Goal: Task Accomplishment & Management: Complete application form

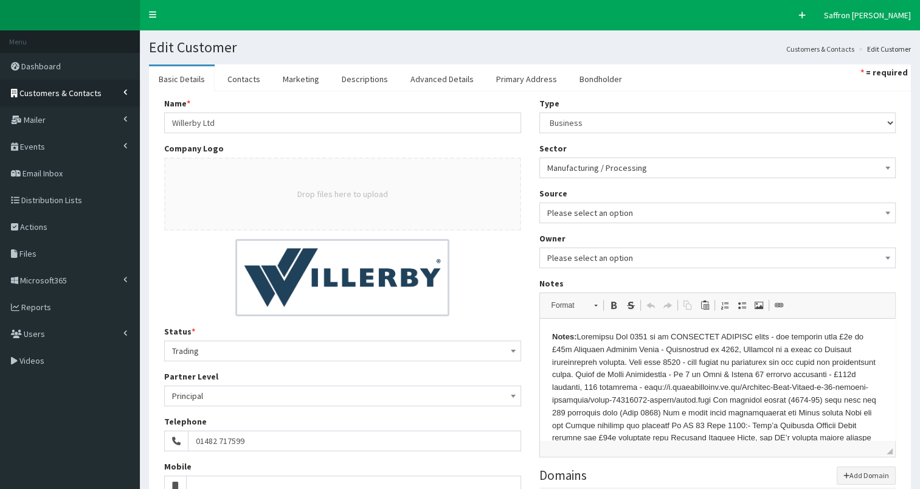
drag, startPoint x: 0, startPoint y: 0, endPoint x: 46, endPoint y: 94, distance: 104.9
click at [46, 94] on span "Customers & Contacts" at bounding box center [60, 93] width 82 height 11
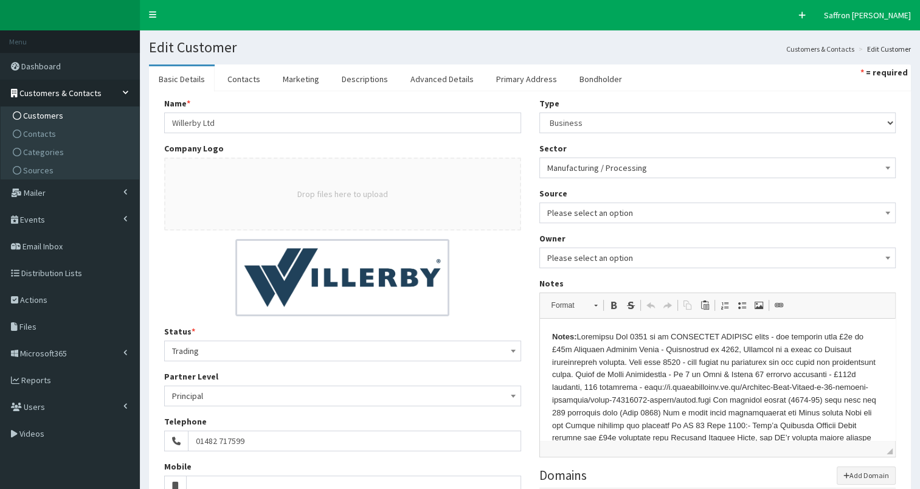
click at [53, 121] on link "Customers" at bounding box center [72, 115] width 136 height 18
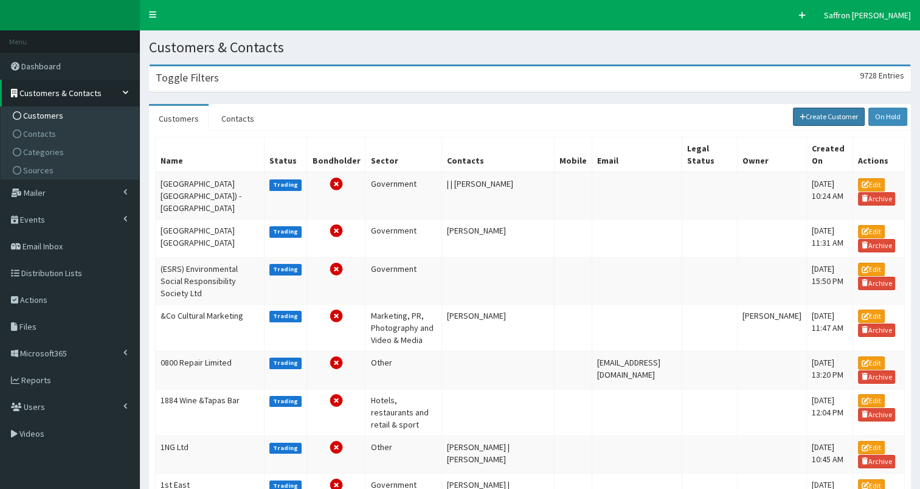
click at [816, 119] on link "Create Customer" at bounding box center [829, 117] width 72 height 18
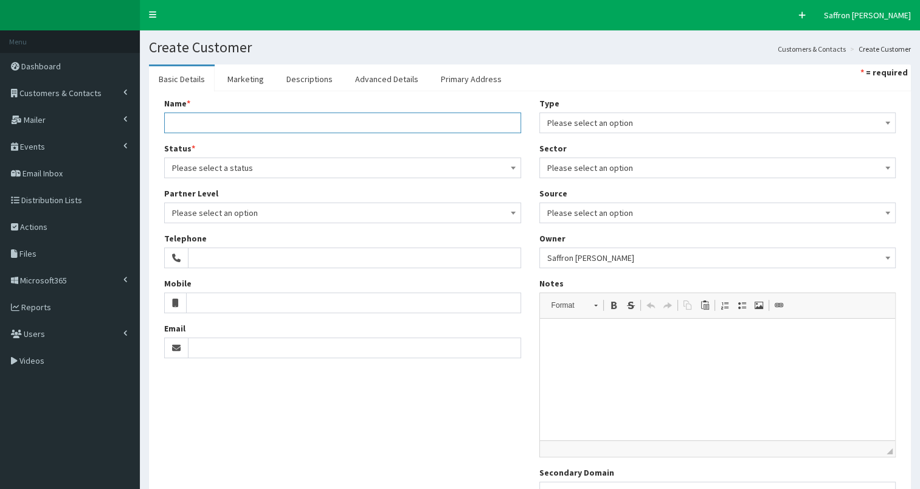
paste input "The Northern Culture APPG (NCAPPG)"
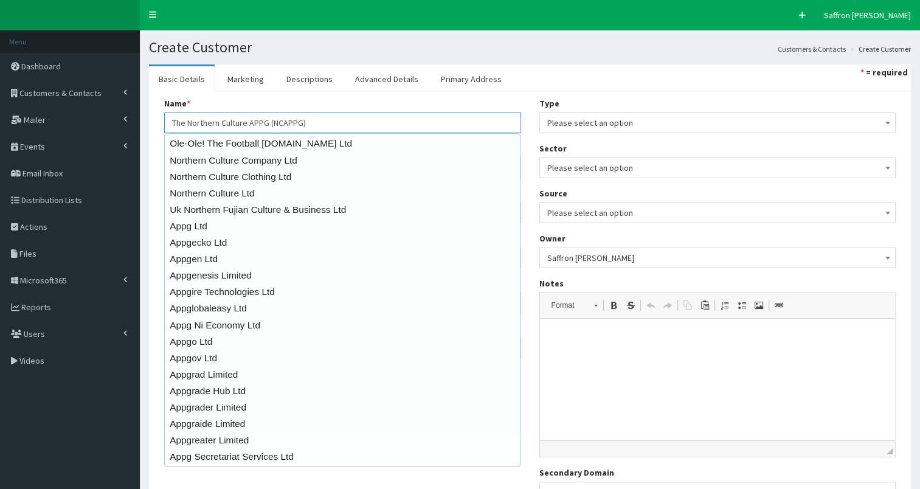
type input "The Northern Culture APPG (NCAPPG)"
click at [322, 97] on div "Name * 20 results are available, use up and down arrow keys to navigate. The No…" at bounding box center [342, 115] width 357 height 36
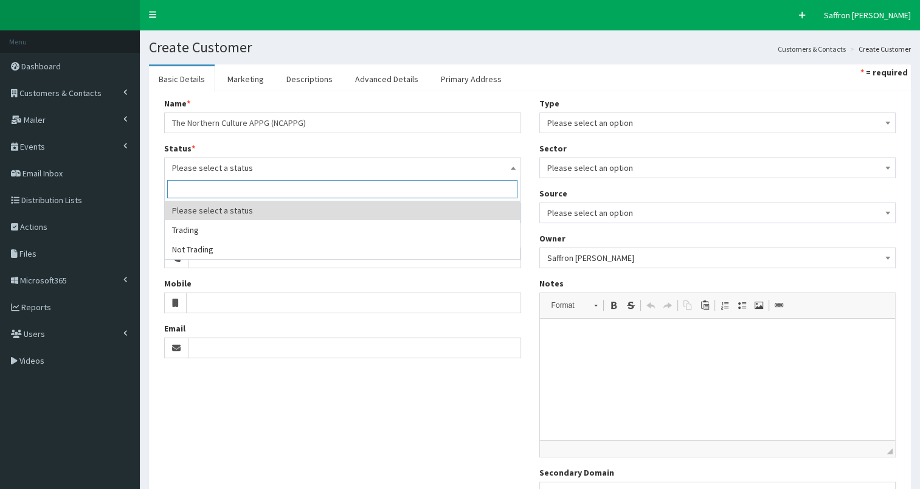
click at [236, 162] on span "Please select a status" at bounding box center [342, 167] width 341 height 17
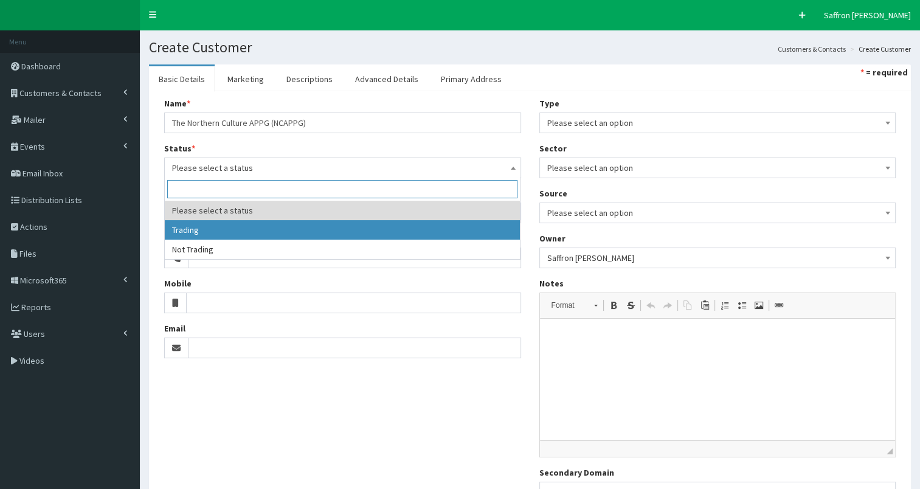
select select "1"
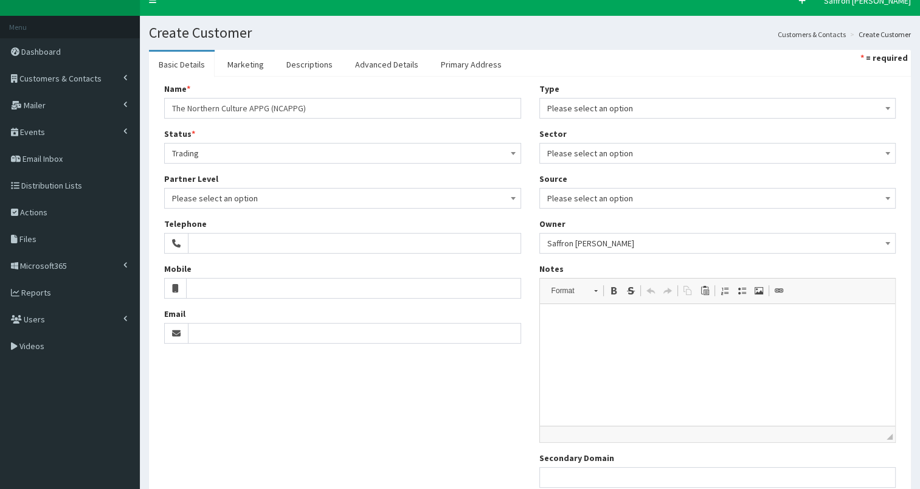
scroll to position [10, 0]
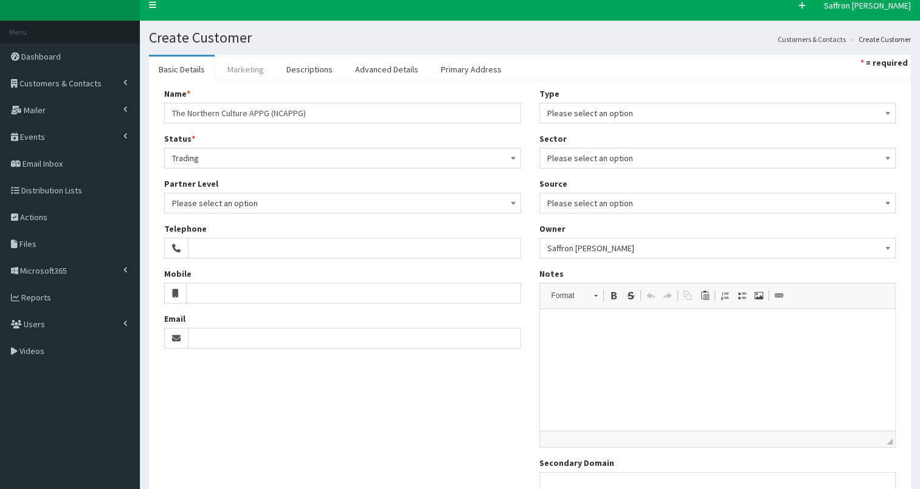
click at [249, 58] on link "Marketing" at bounding box center [246, 70] width 56 height 26
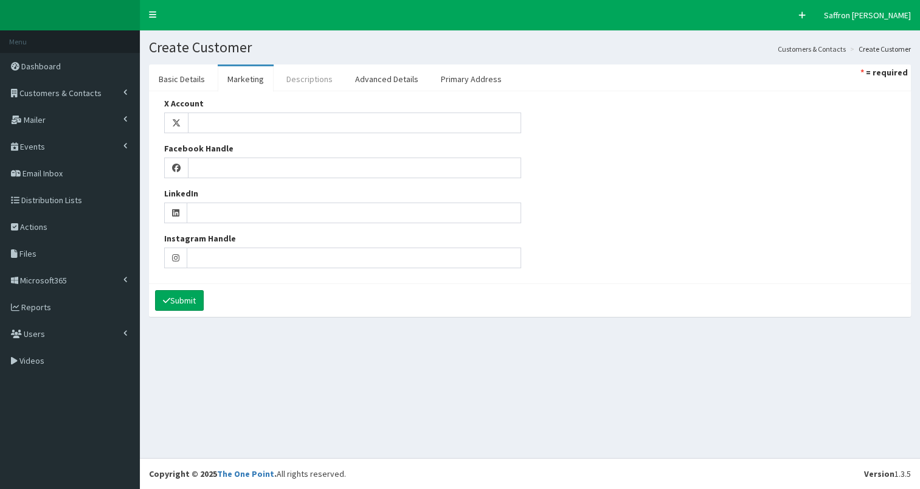
click at [309, 78] on link "Descriptions" at bounding box center [310, 79] width 66 height 26
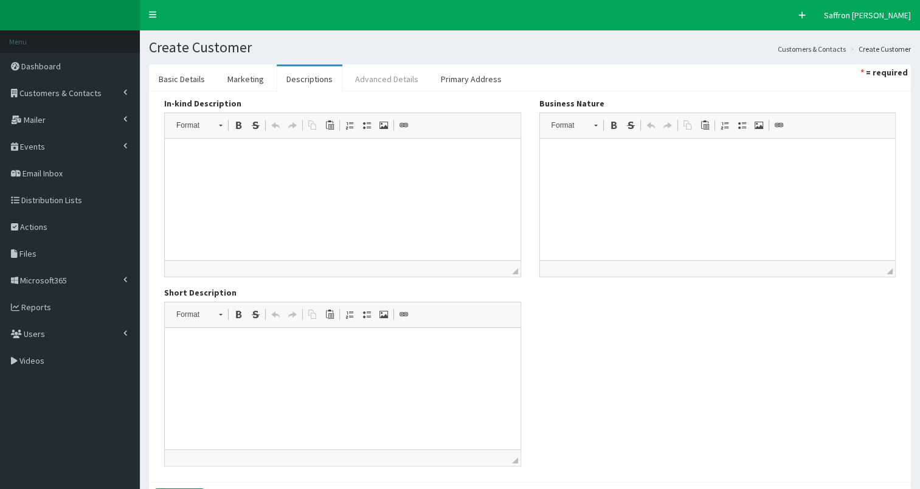
click at [401, 78] on link "Advanced Details" at bounding box center [386, 79] width 83 height 26
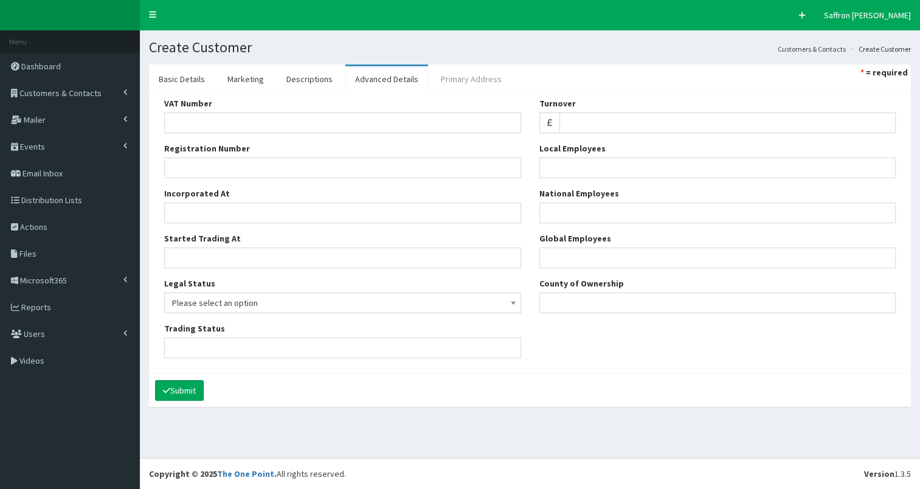
click at [454, 78] on link "Primary Address" at bounding box center [471, 79] width 80 height 26
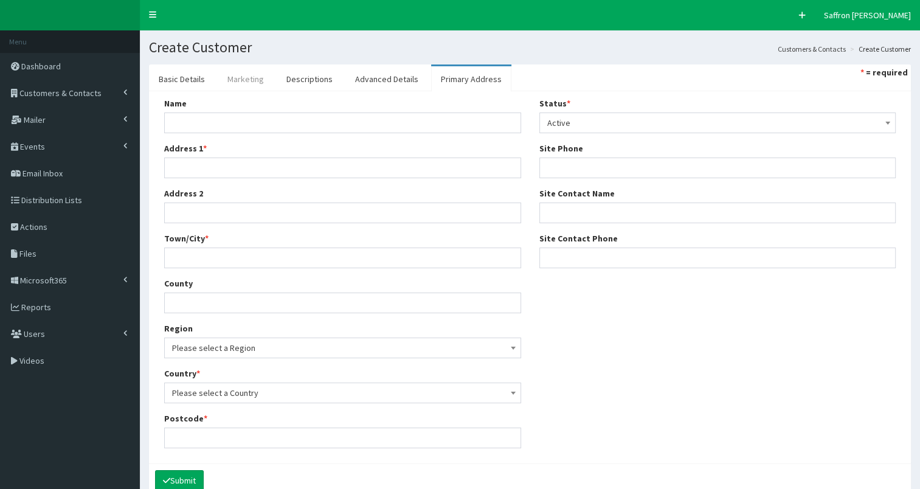
click at [246, 79] on link "Marketing" at bounding box center [246, 79] width 56 height 26
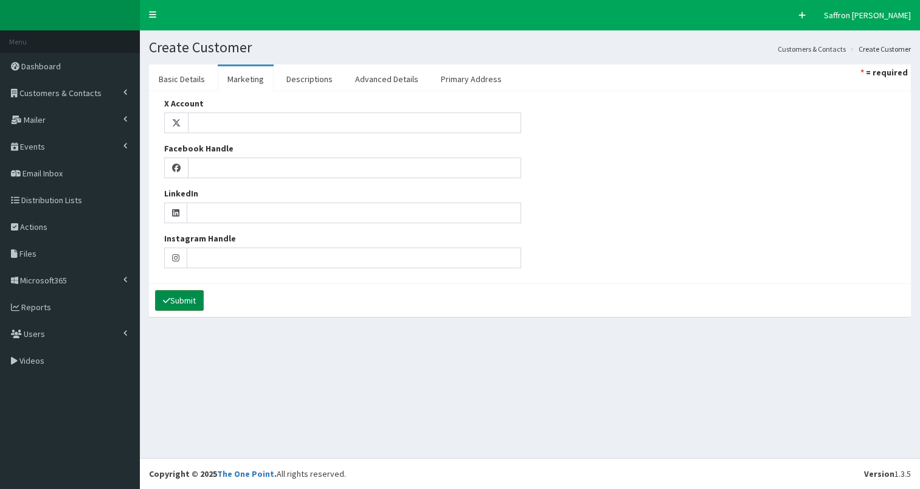
click at [191, 295] on button "Submit" at bounding box center [179, 300] width 49 height 21
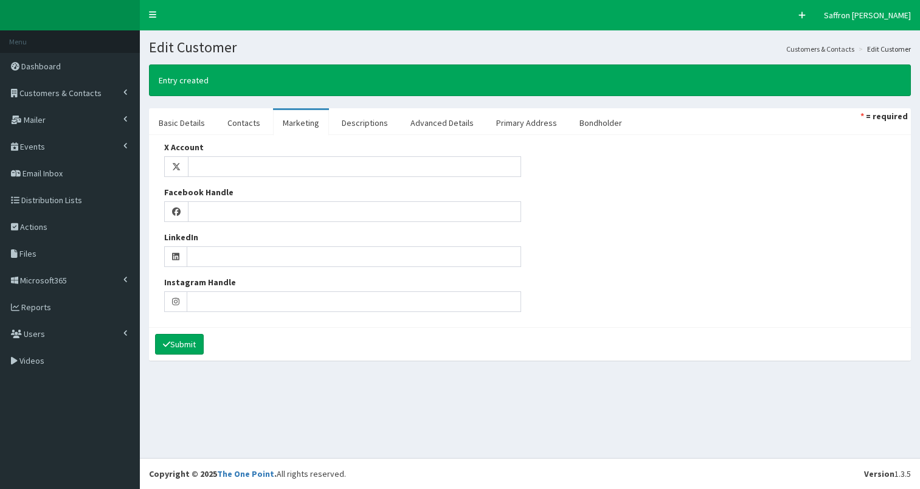
select select "50"
click at [233, 124] on link "Contacts" at bounding box center [244, 123] width 52 height 26
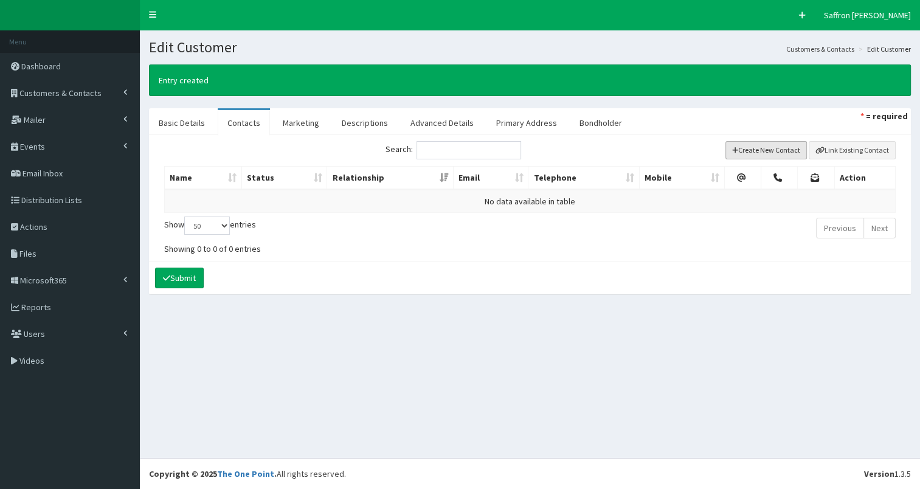
click at [791, 150] on button "Create New Contact" at bounding box center [766, 150] width 82 height 18
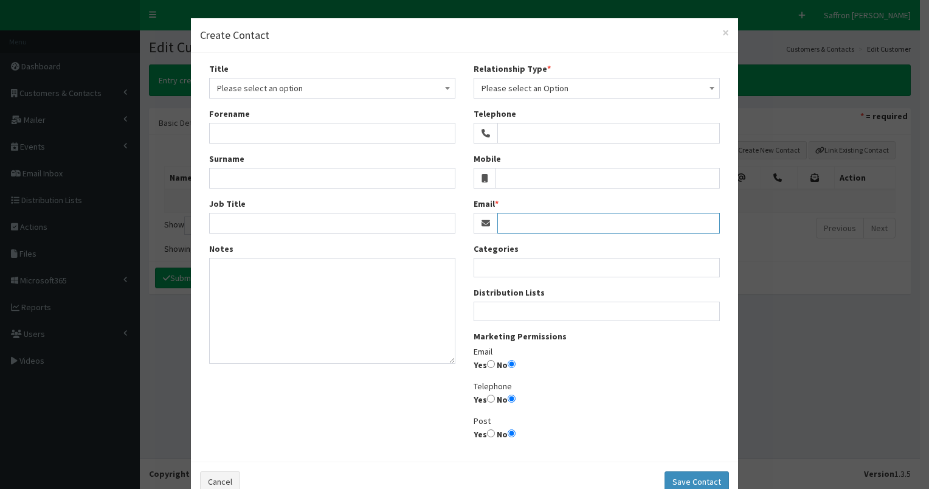
drag, startPoint x: 227, startPoint y: 134, endPoint x: 501, endPoint y: 223, distance: 288.2
paste input "[PERSON_NAME][EMAIL_ADDRESS][DOMAIN_NAME]"
type input "[PERSON_NAME][EMAIL_ADDRESS][DOMAIN_NAME]"
paste input "[PERSON_NAME][EMAIL_ADDRESS][DOMAIN_NAME]"
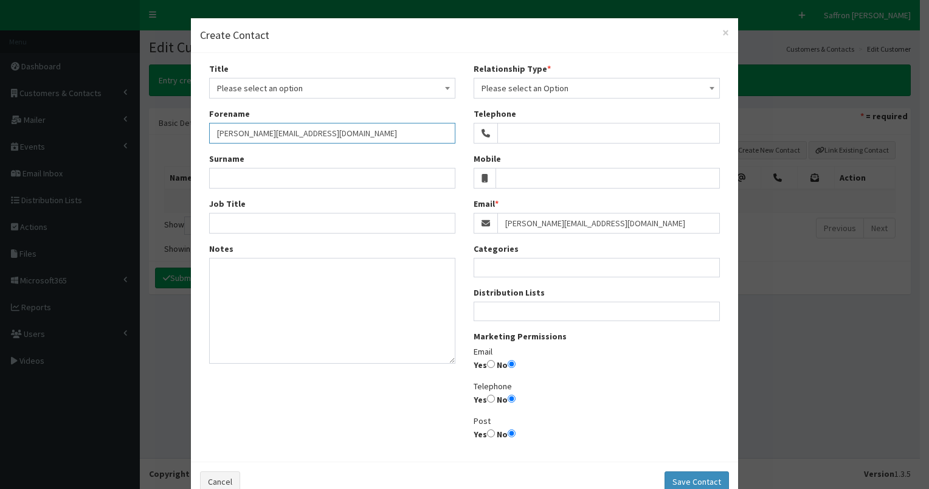
drag, startPoint x: 225, startPoint y: 134, endPoint x: 365, endPoint y: 134, distance: 139.8
click at [365, 134] on input "[PERSON_NAME][EMAIL_ADDRESS][DOMAIN_NAME]" at bounding box center [332, 133] width 246 height 21
type input "Gill"
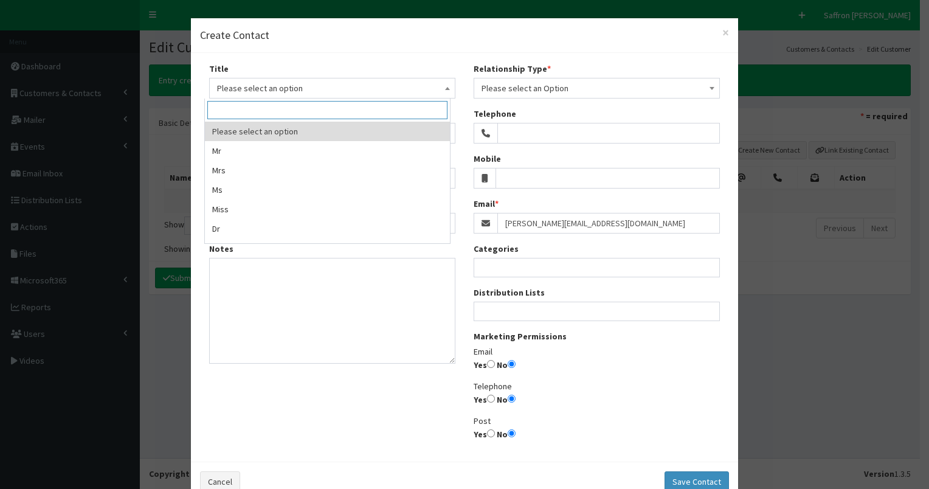
click at [275, 83] on span "Please select an option" at bounding box center [332, 88] width 230 height 17
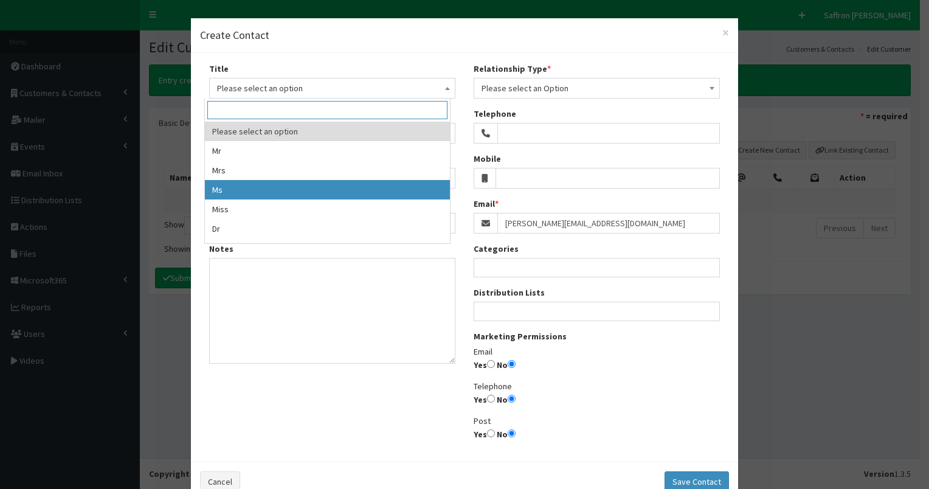
select select "3"
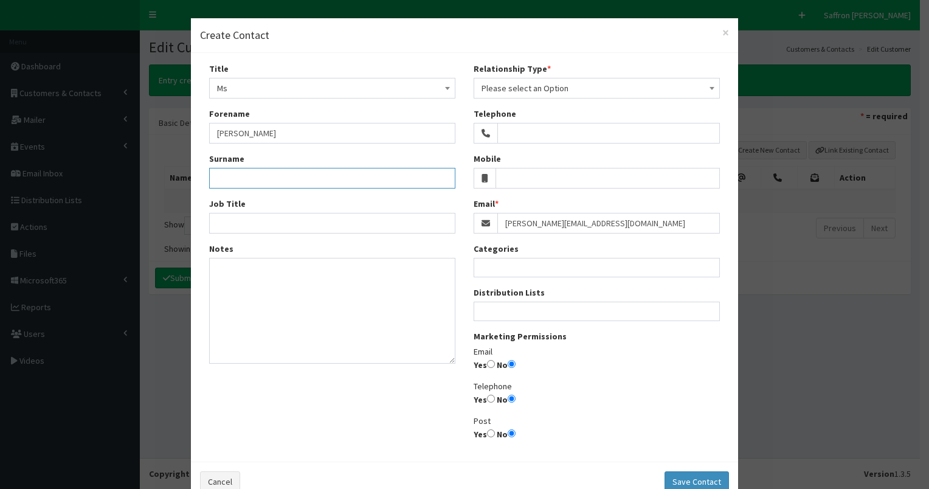
click at [257, 184] on input "Surname" at bounding box center [332, 178] width 246 height 21
type input "[PERSON_NAME]"
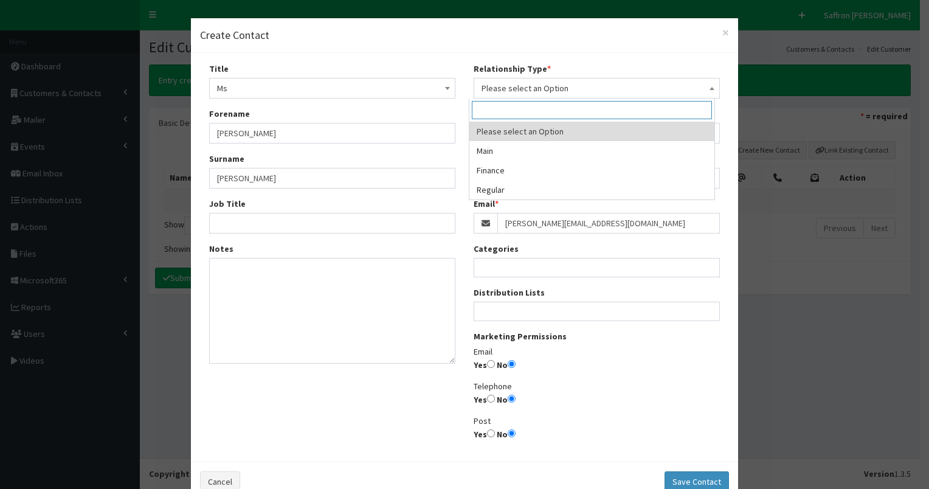
click at [542, 90] on span "Please select an Option" at bounding box center [596, 88] width 230 height 17
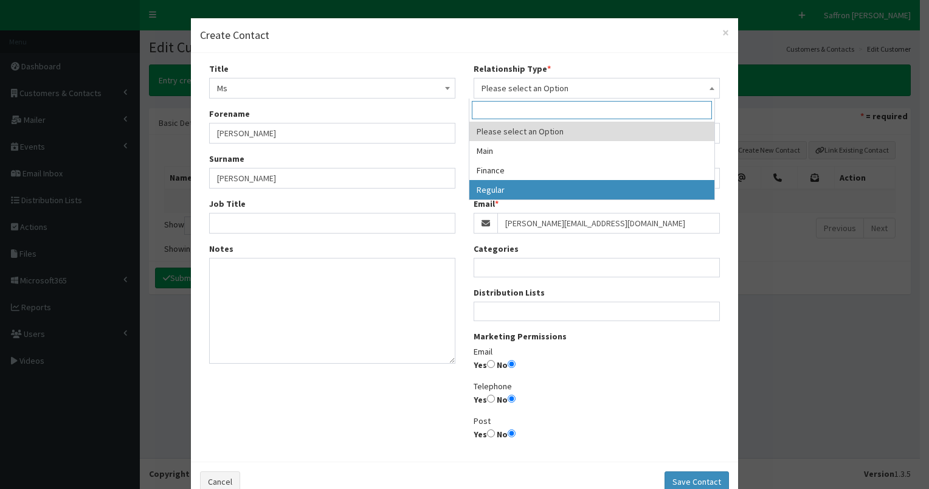
select select "3"
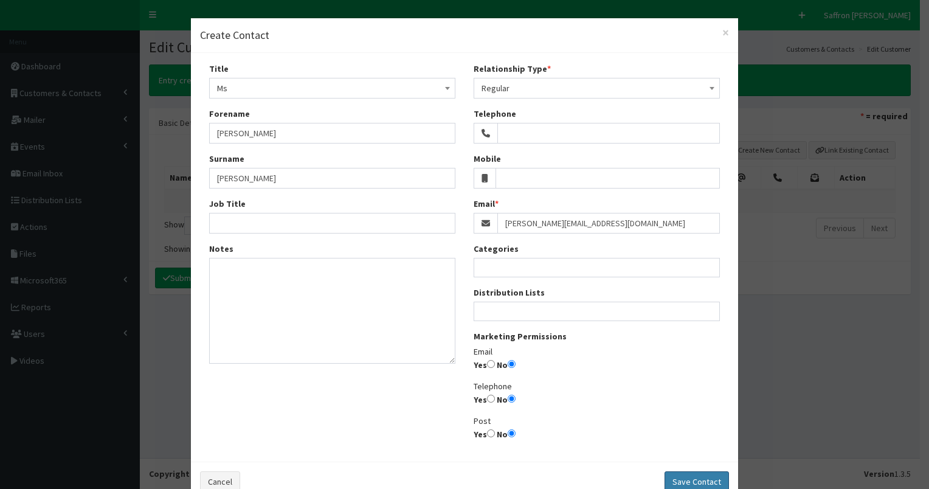
click at [681, 477] on button "Save Contact" at bounding box center [696, 481] width 64 height 21
select select
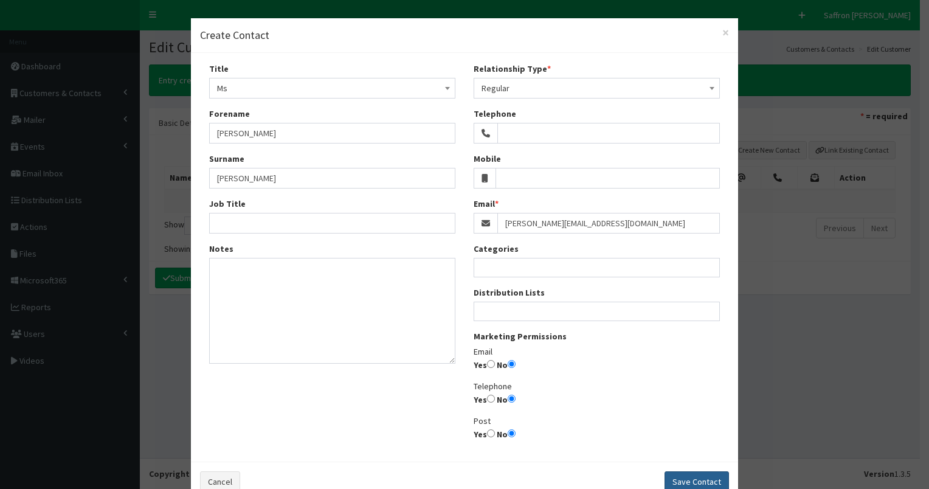
radio input "false"
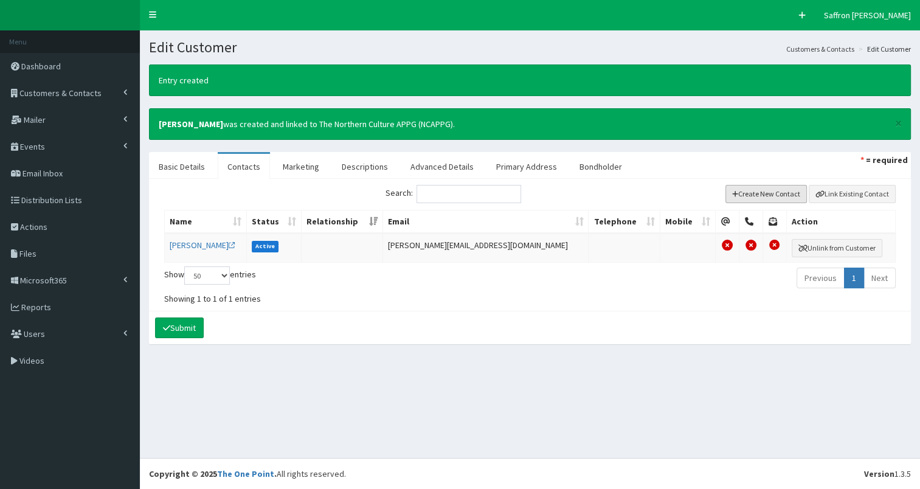
click at [758, 190] on button "Create New Contact" at bounding box center [766, 194] width 82 height 18
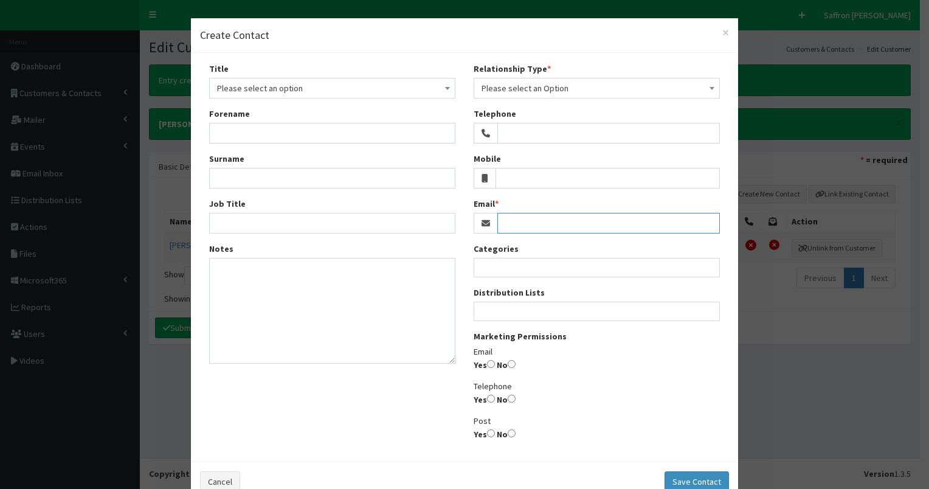
paste input "charlotte@devoagency.co.uk"
type input "charlotte@devoagency.co.uk"
click at [243, 90] on span "Please select an option" at bounding box center [332, 88] width 230 height 17
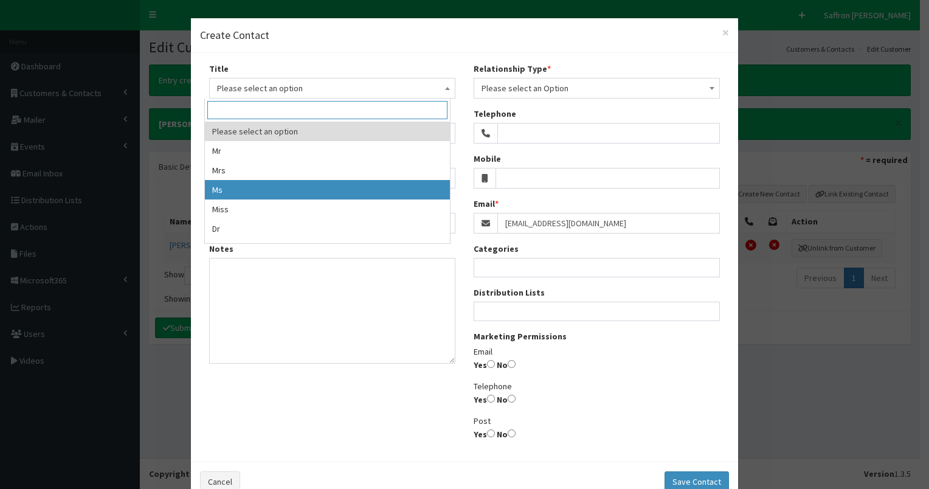
select select "3"
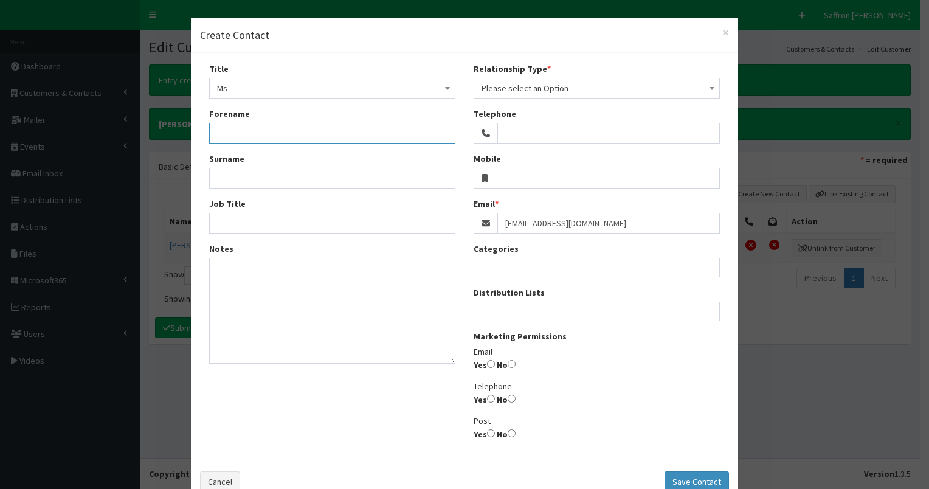
paste input "charlotte@devoagency.co.uk"
drag, startPoint x: 246, startPoint y: 134, endPoint x: 471, endPoint y: 123, distance: 225.8
click at [471, 123] on div "Title Please select an option Mr Mrs Ms Miss Dr MP QC MBE MEP CBE Cllr Professo…" at bounding box center [464, 257] width 529 height 390
type input "Charlotte"
paste input "Burchill"
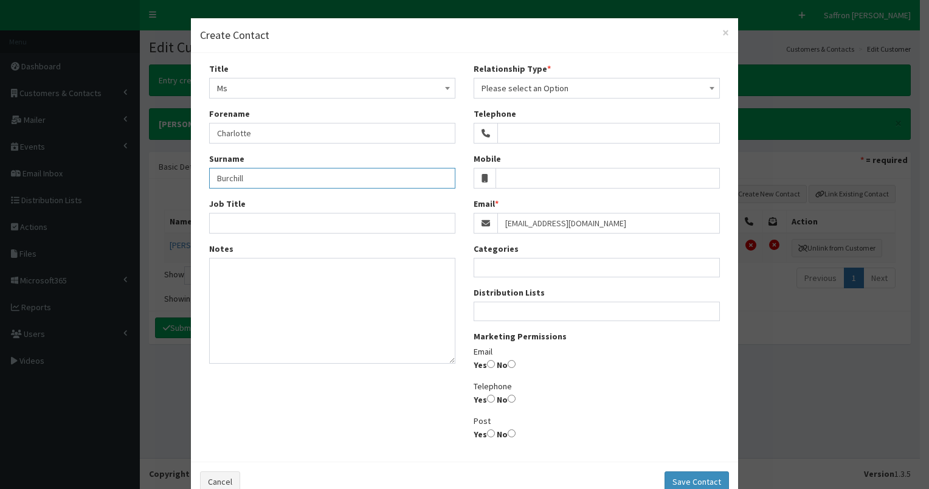
type input "Burchill"
click at [516, 85] on span "Please select an Option" at bounding box center [596, 88] width 230 height 17
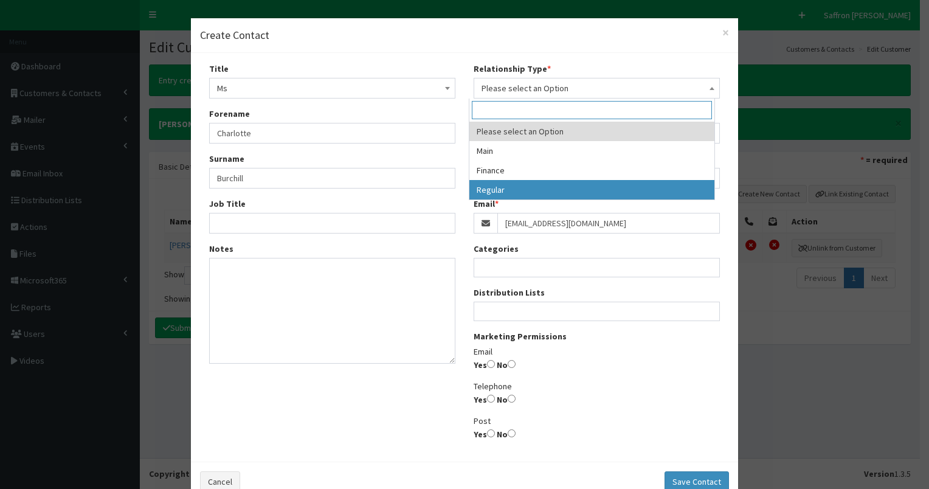
select select "3"
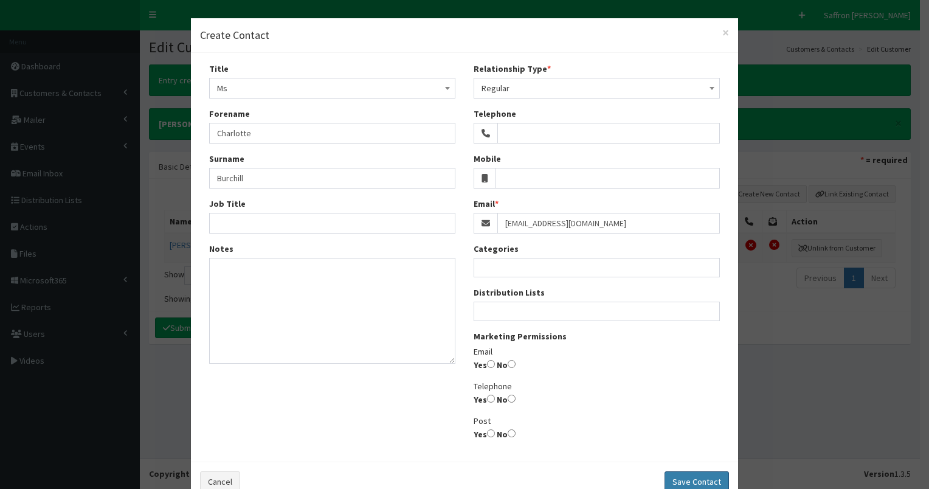
click at [666, 483] on button "Save Contact" at bounding box center [696, 481] width 64 height 21
select select
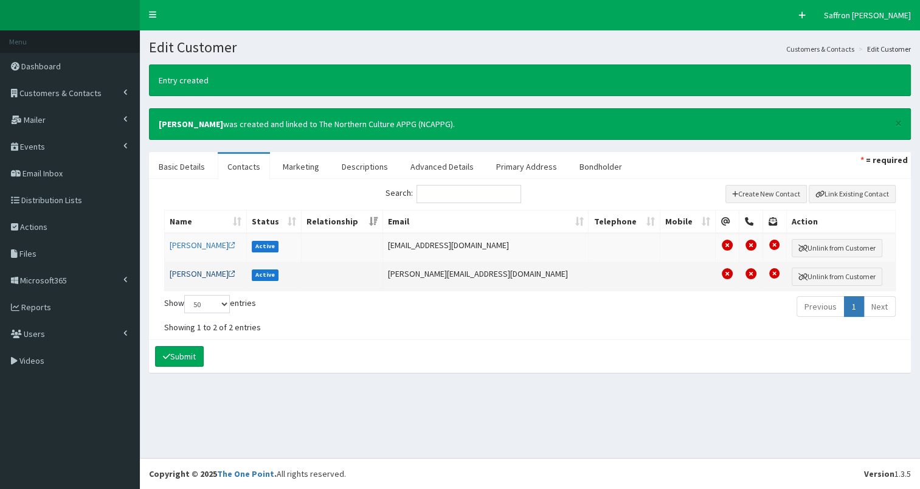
click at [195, 275] on link "Ms Gill Morris" at bounding box center [203, 273] width 66 height 11
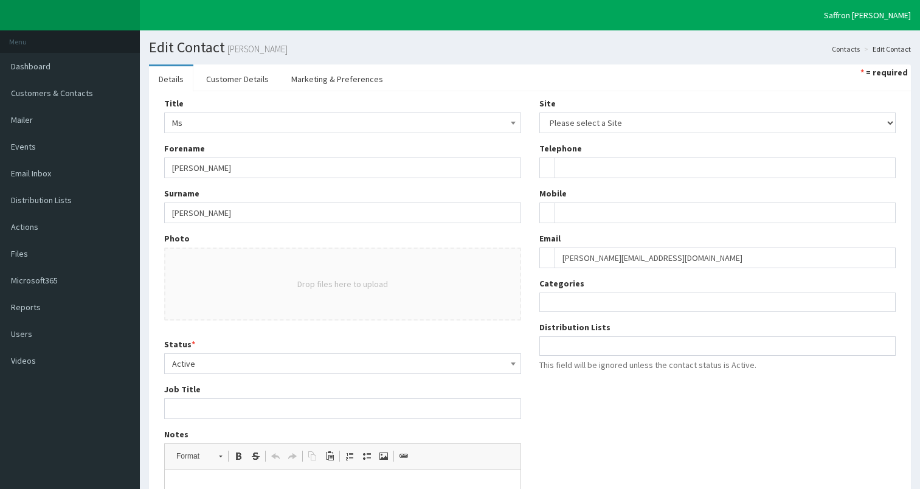
select select
click at [570, 342] on ul at bounding box center [718, 344] width 356 height 15
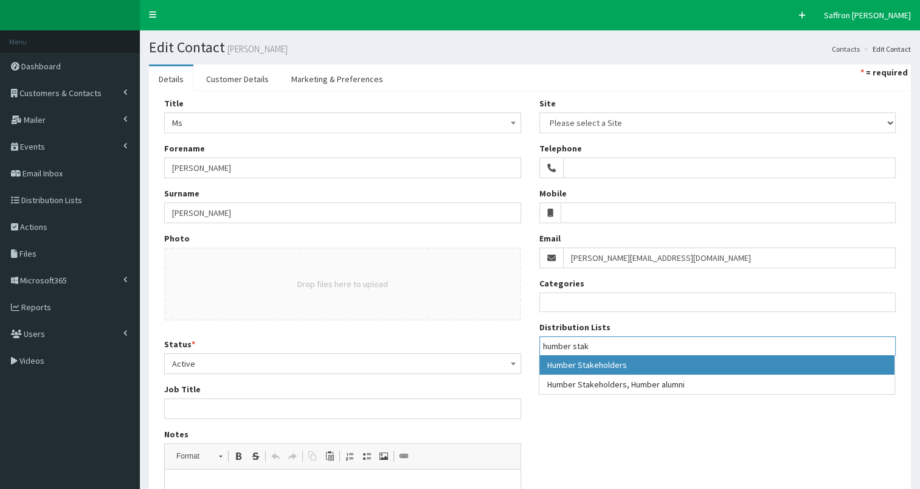
type input "humber stak"
click at [702, 354] on span "humber stak" at bounding box center [717, 345] width 357 height 19
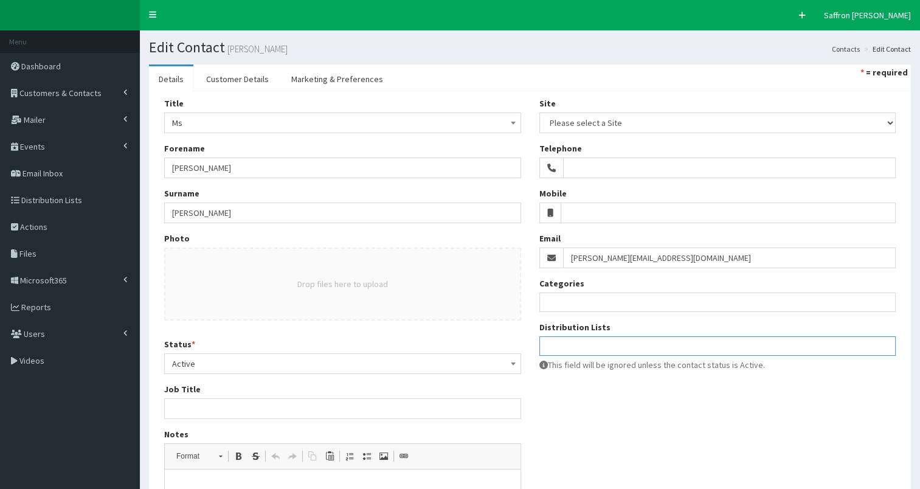
click at [658, 346] on ul at bounding box center [718, 344] width 356 height 15
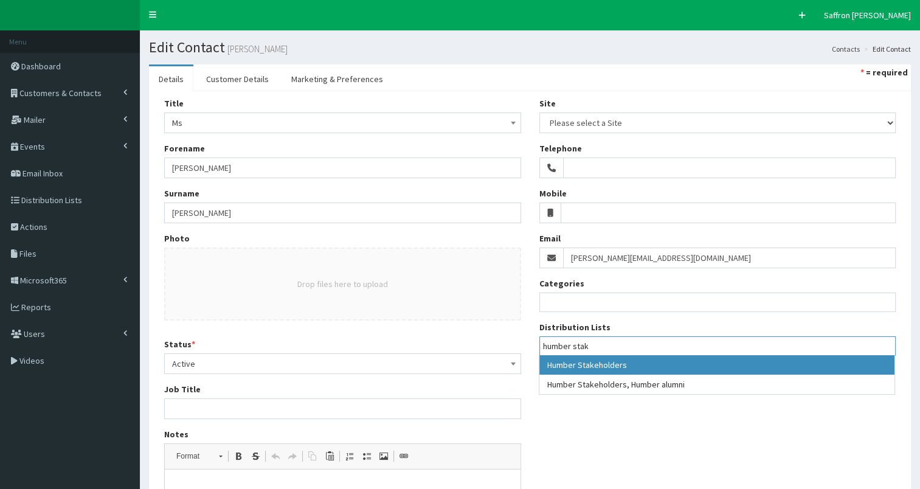
type input "humber stak"
select select "139"
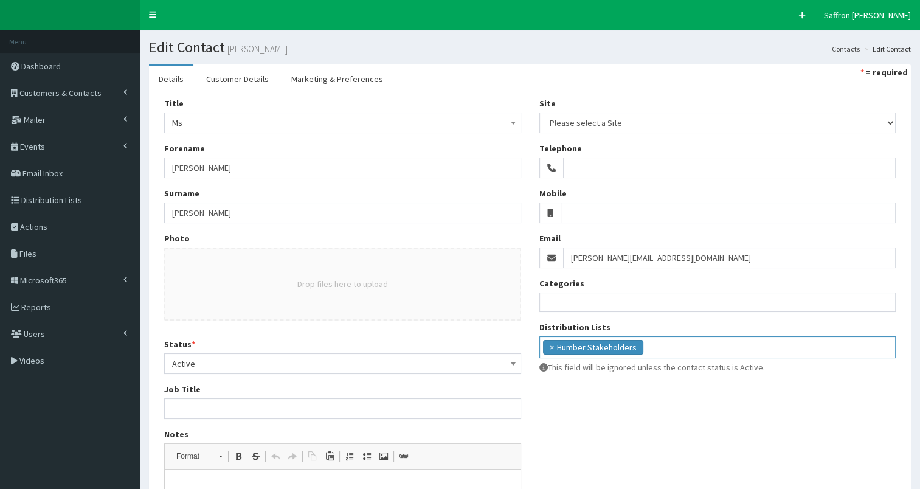
scroll to position [271, 0]
click at [662, 416] on div "Title Please select an option Mr Mrs Ms Miss Dr MP QC MBE MEP CBE Cllr Professo…" at bounding box center [530, 357] width 750 height 520
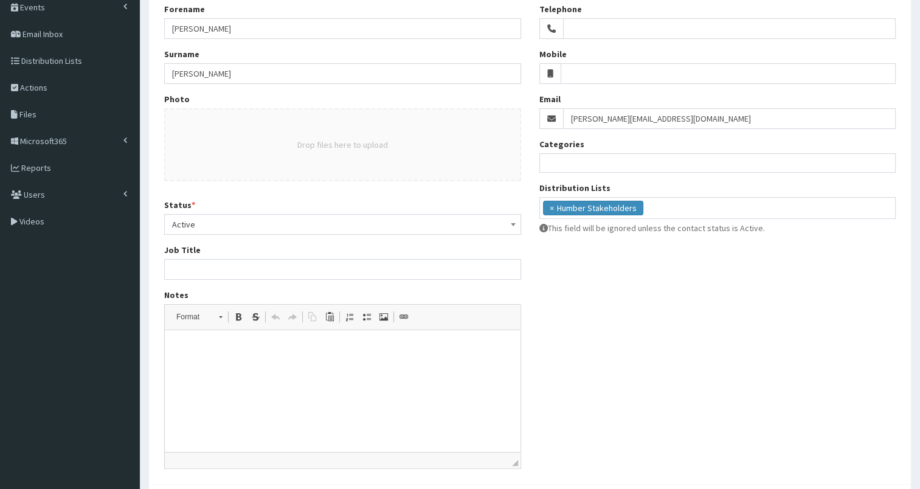
scroll to position [204, 0]
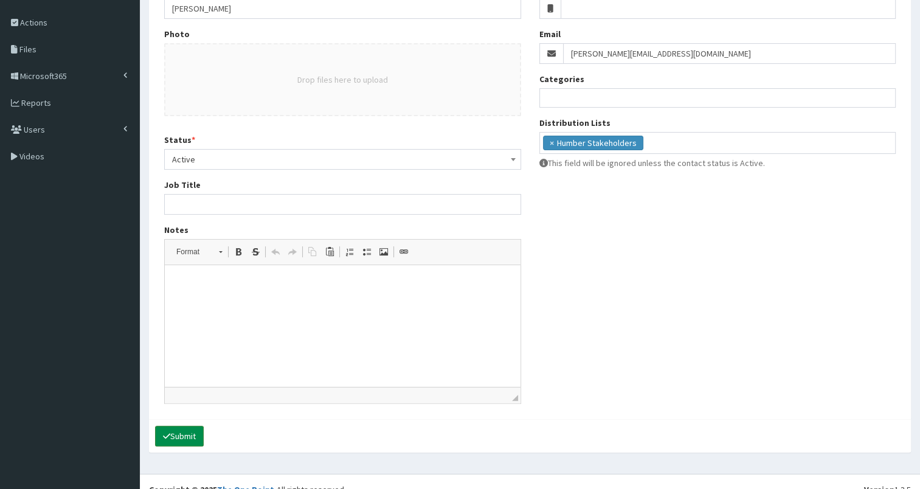
click at [169, 437] on icon "submit" at bounding box center [166, 436] width 7 height 9
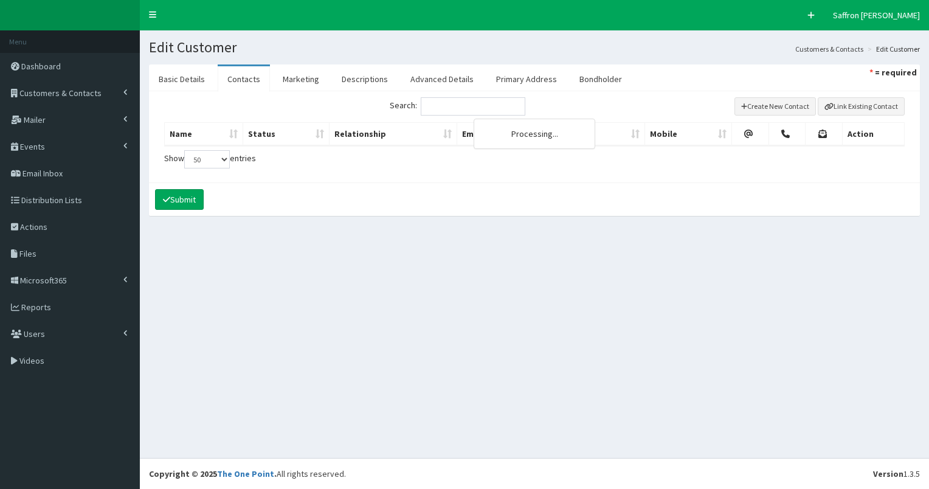
select select "50"
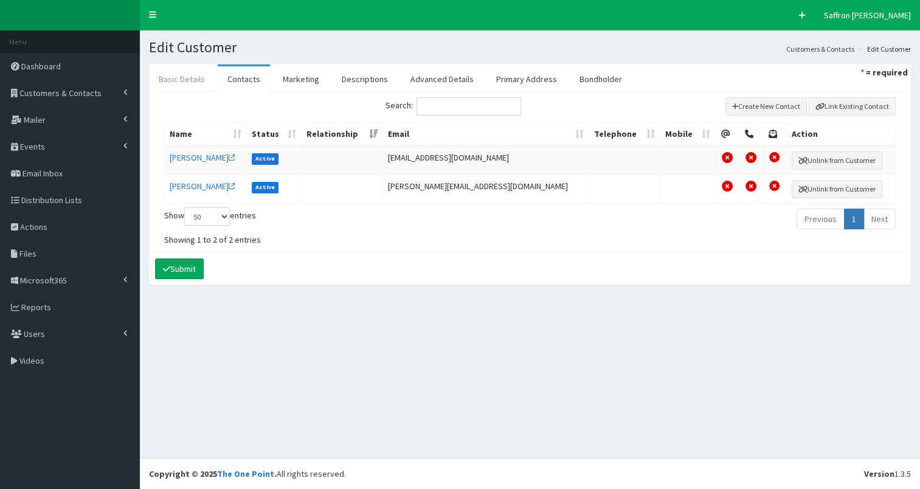
click at [196, 71] on link "Basic Details" at bounding box center [182, 79] width 66 height 26
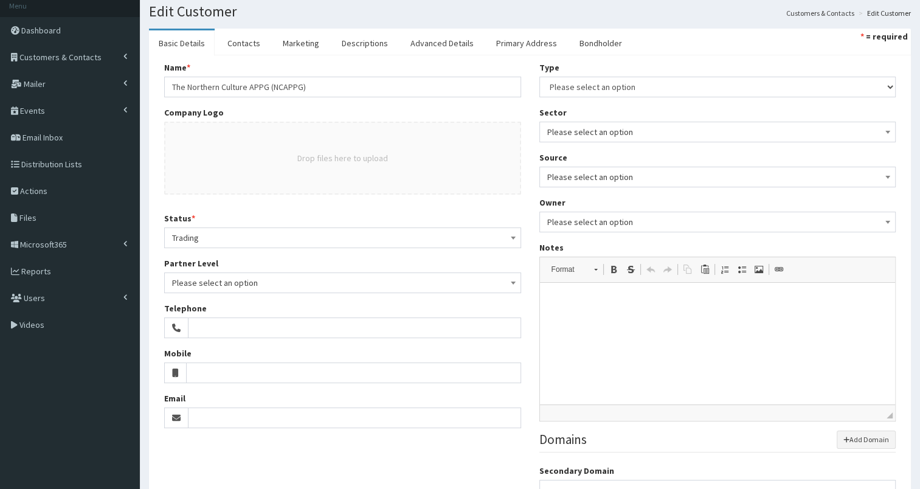
scroll to position [34, 0]
click at [246, 45] on link "Contacts" at bounding box center [244, 45] width 52 height 26
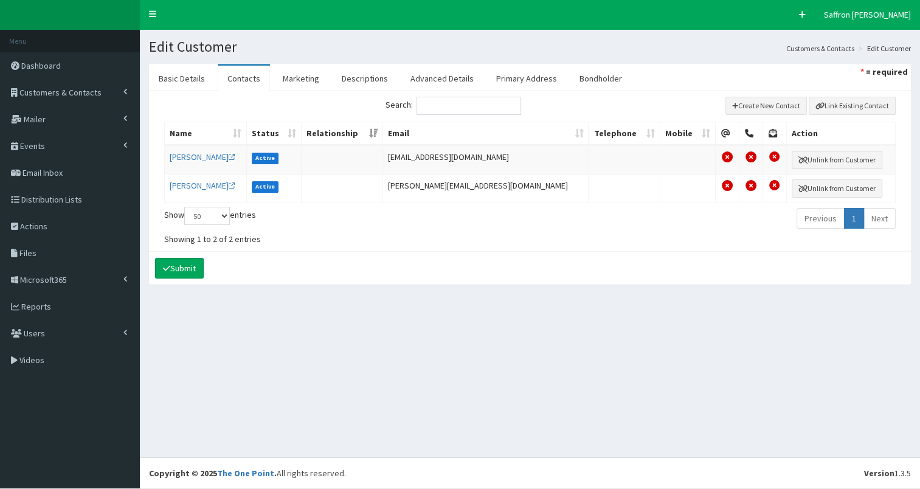
scroll to position [0, 0]
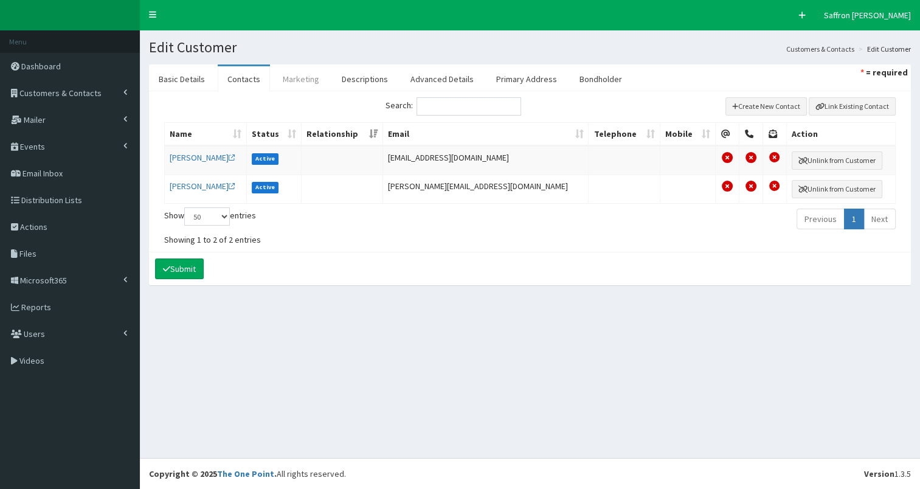
click at [311, 74] on link "Marketing" at bounding box center [301, 79] width 56 height 26
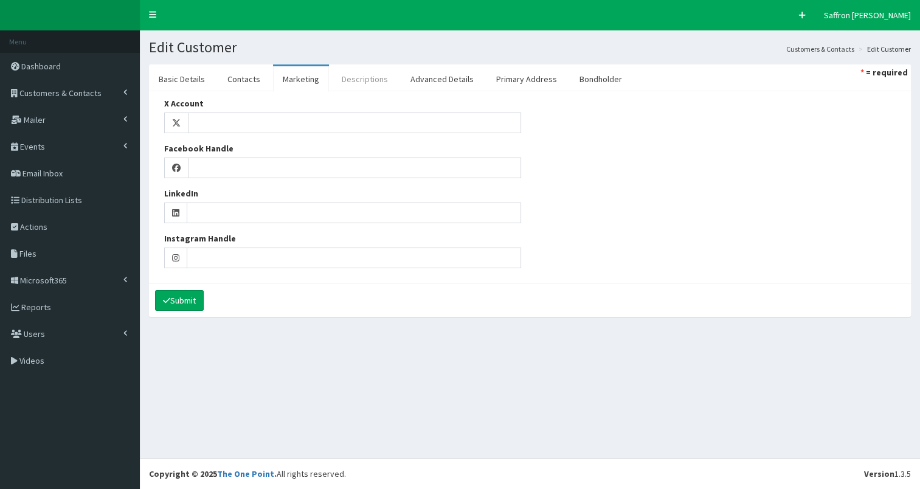
click at [360, 75] on link "Descriptions" at bounding box center [365, 79] width 66 height 26
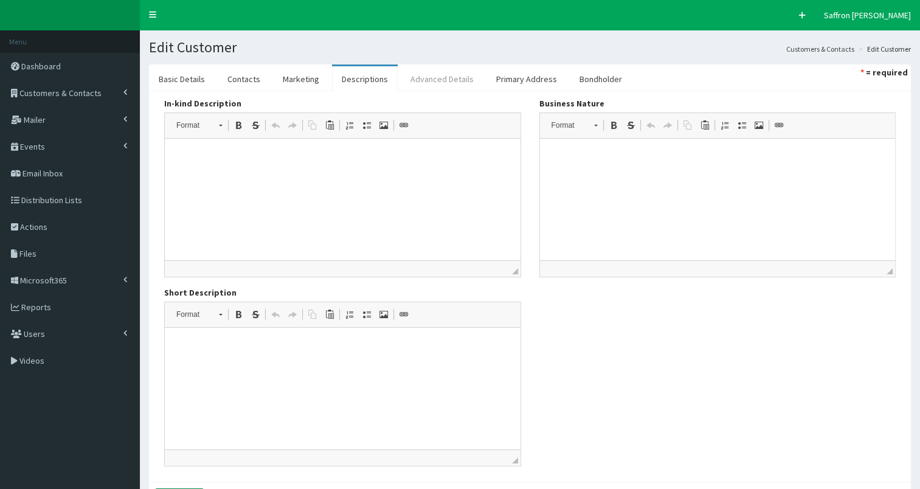
click at [444, 72] on link "Advanced Details" at bounding box center [442, 79] width 83 height 26
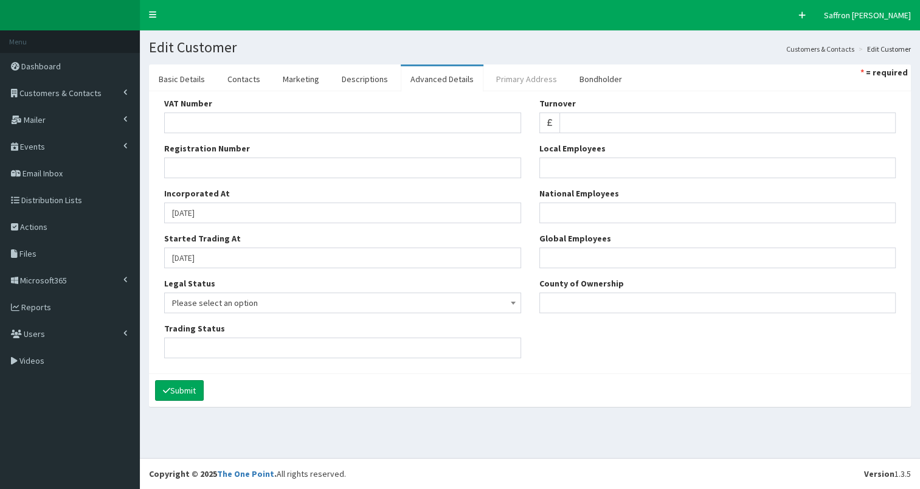
click at [514, 68] on link "Primary Address" at bounding box center [526, 79] width 80 height 26
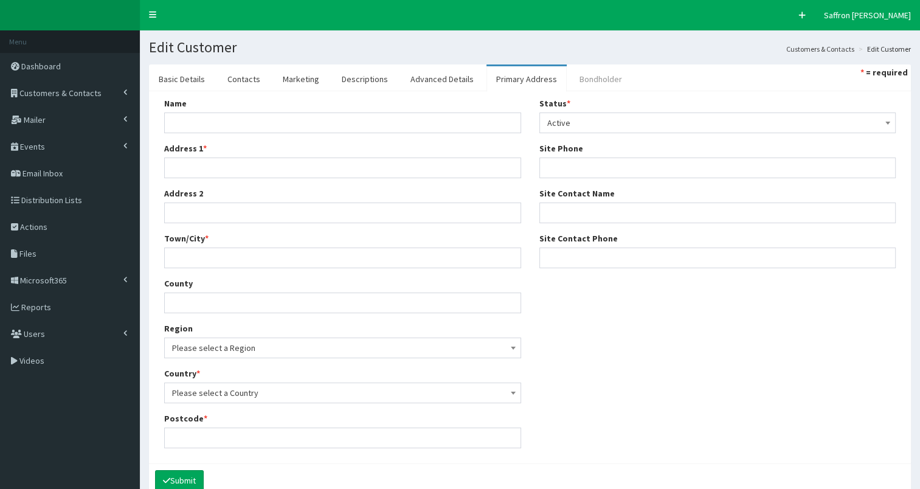
click at [579, 74] on link "Bondholder" at bounding box center [601, 79] width 62 height 26
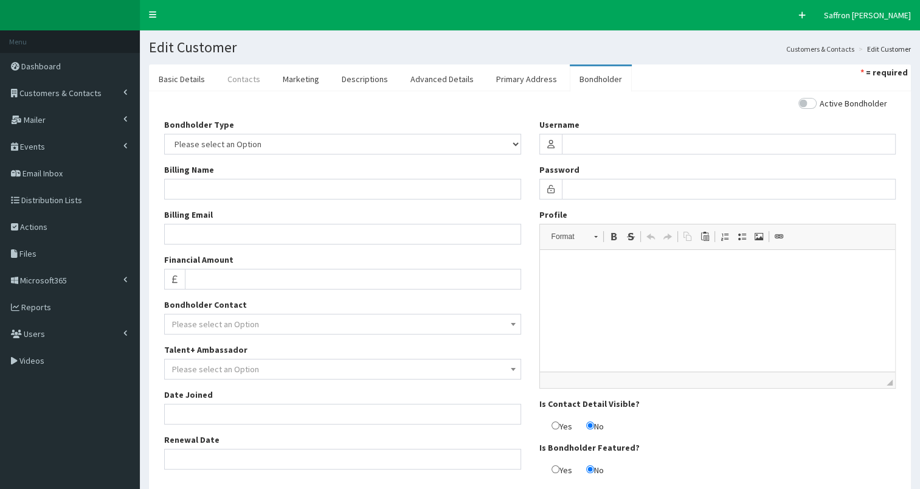
click at [221, 78] on link "Contacts" at bounding box center [244, 79] width 52 height 26
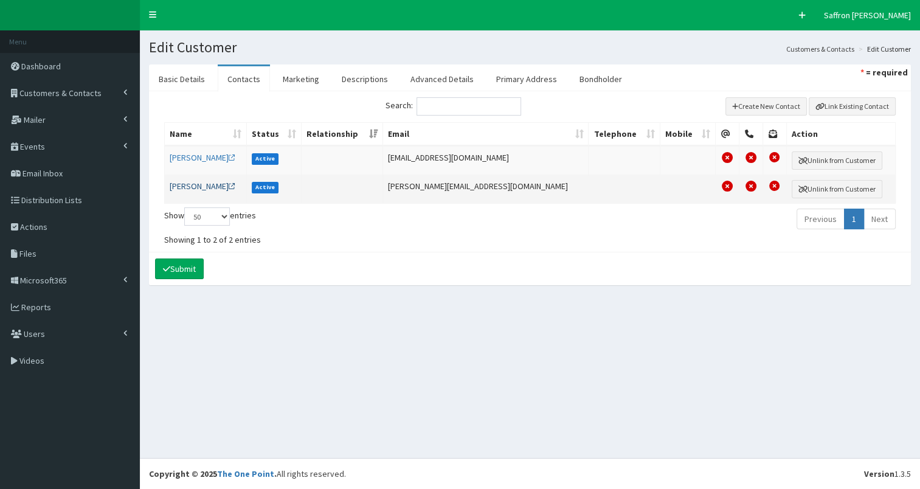
click at [197, 182] on link "[PERSON_NAME]" at bounding box center [203, 186] width 66 height 11
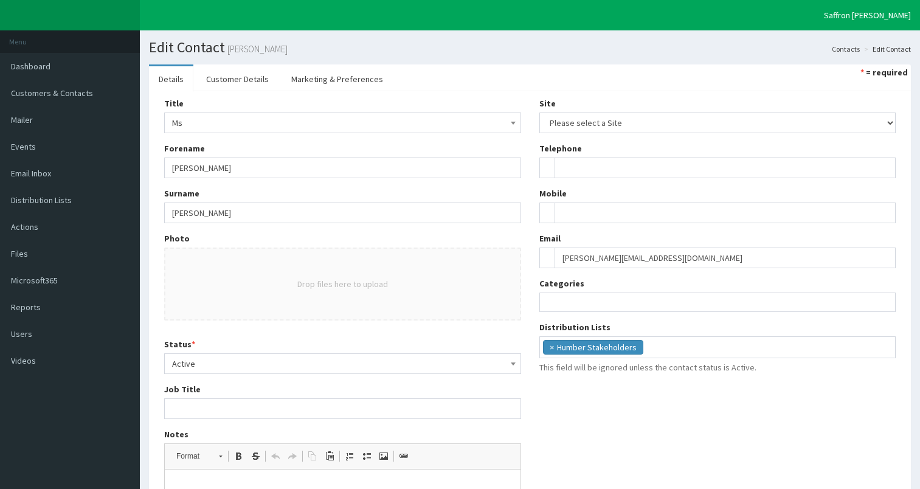
select select
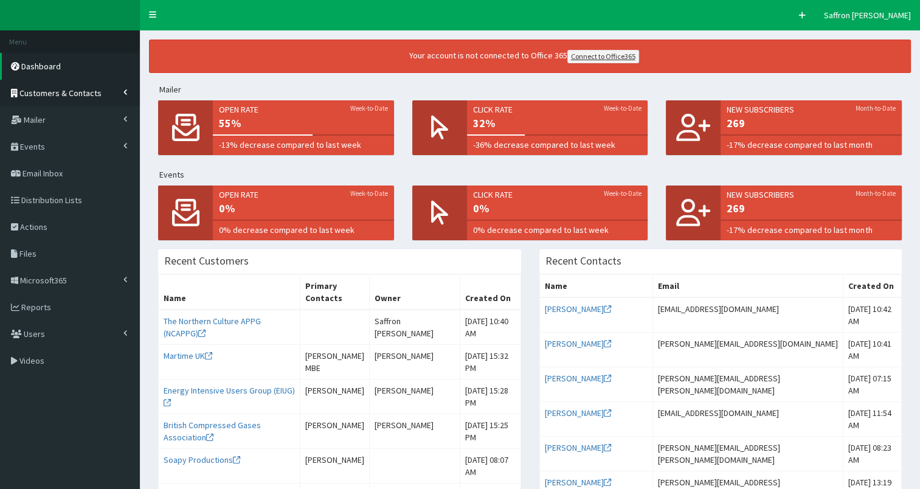
click at [97, 81] on link "Customers & Contacts" at bounding box center [70, 93] width 140 height 27
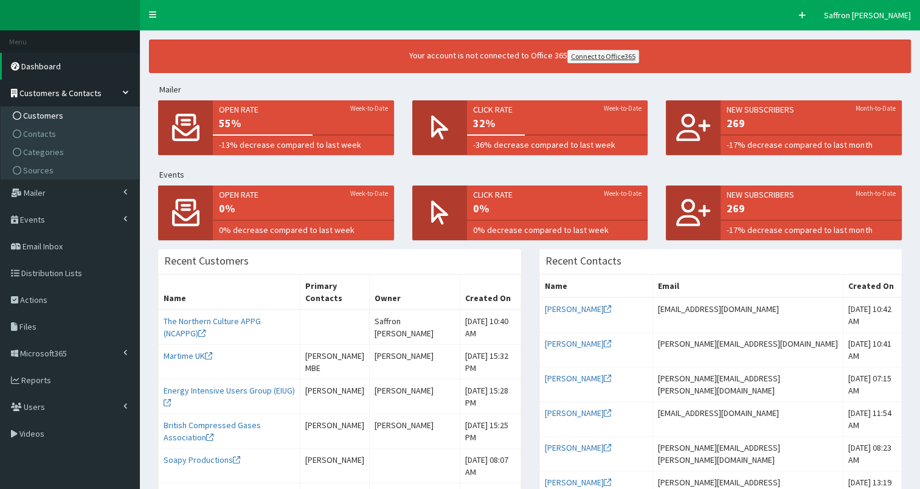
click at [55, 110] on span "Customers" at bounding box center [43, 115] width 40 height 11
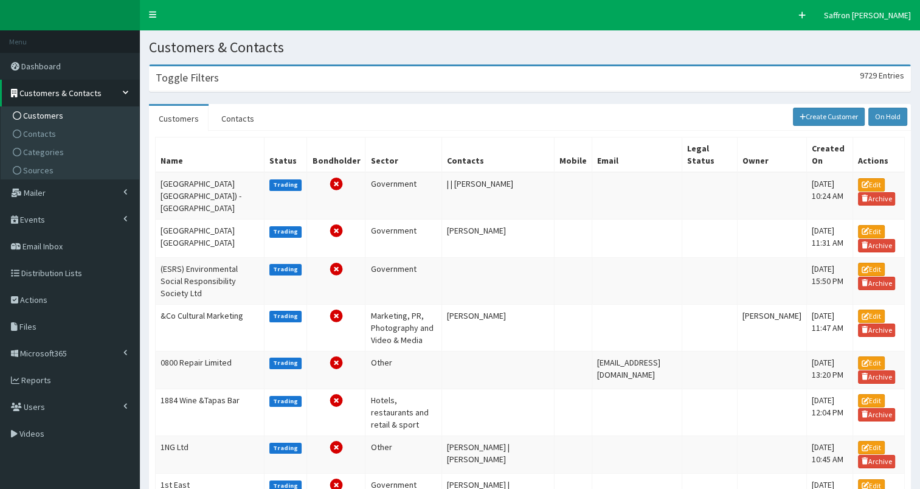
click at [241, 87] on div "Toggle Filters 9729 Entries" at bounding box center [530, 78] width 761 height 25
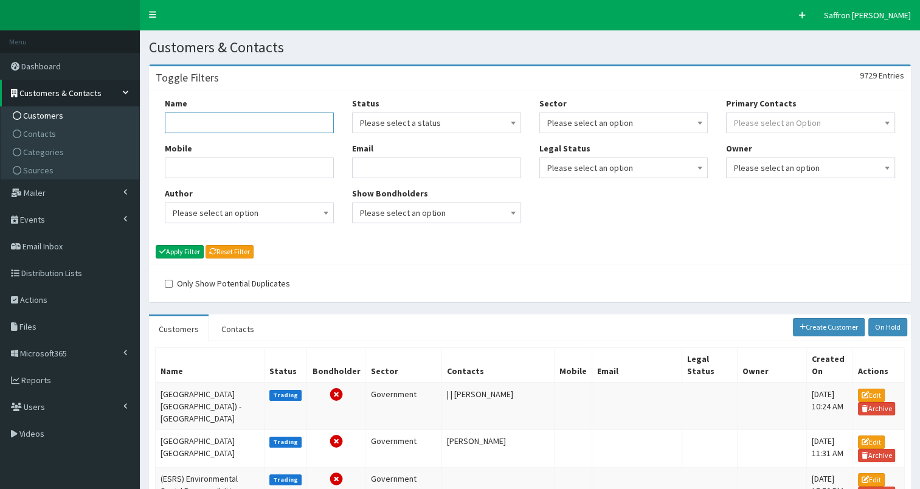
click at [263, 128] on input "Name" at bounding box center [249, 122] width 169 height 21
type input "make [GEOGRAPHIC_DATA]"
click at [156, 245] on button "Apply Filter" at bounding box center [180, 251] width 48 height 13
